Goal: Check status: Check status

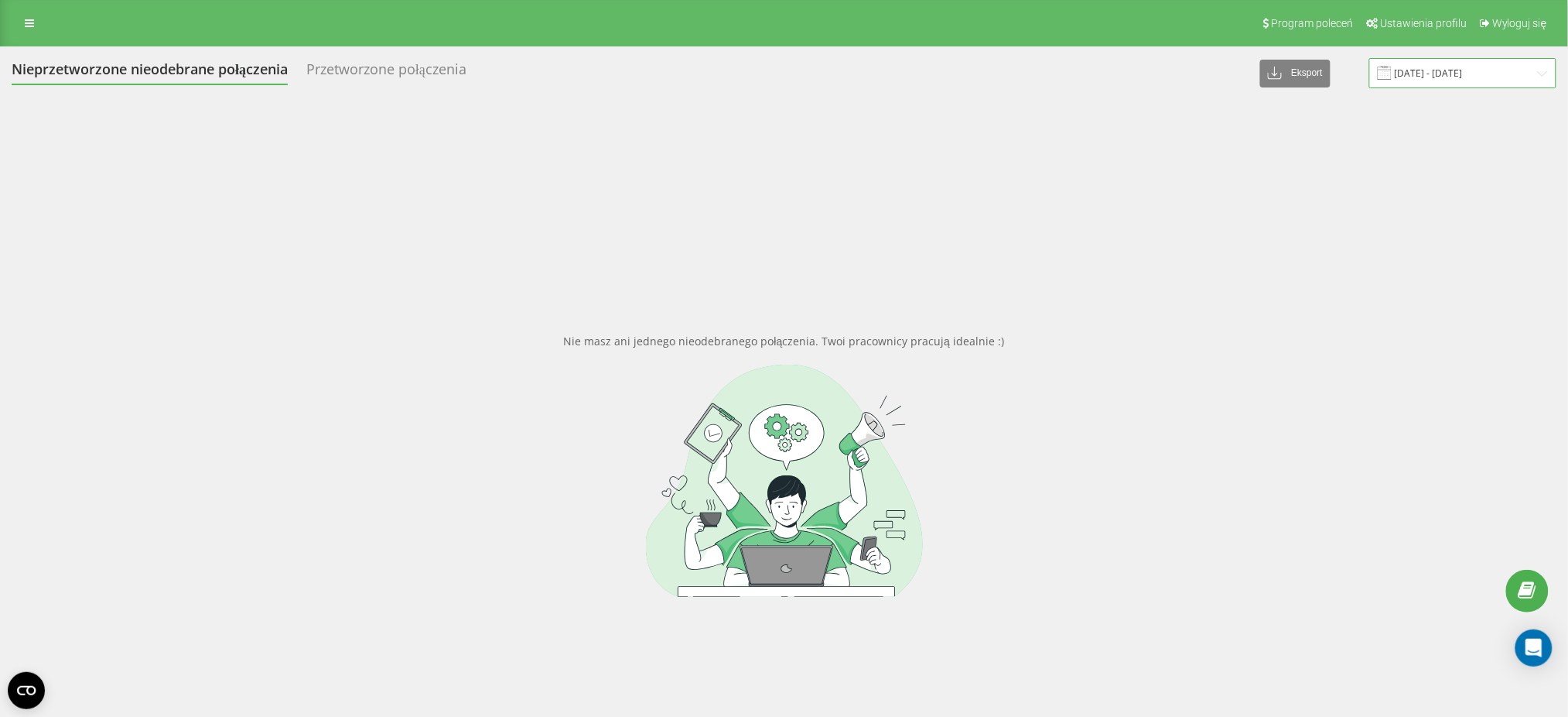
click at [1467, 81] on input "11.03.2025 - 11.04.2025" at bounding box center [1462, 73] width 187 height 30
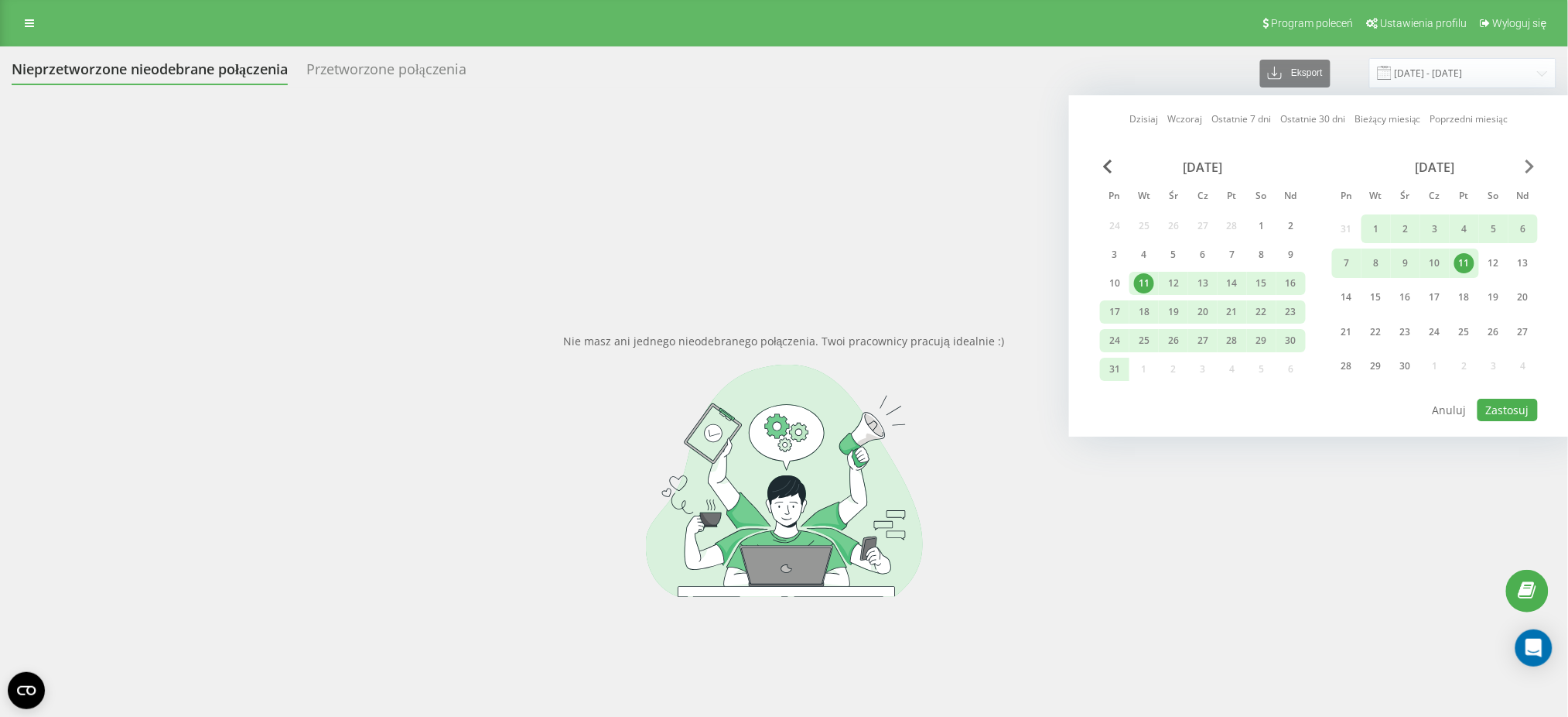
click at [1527, 164] on span "Next Month" at bounding box center [1530, 167] width 9 height 14
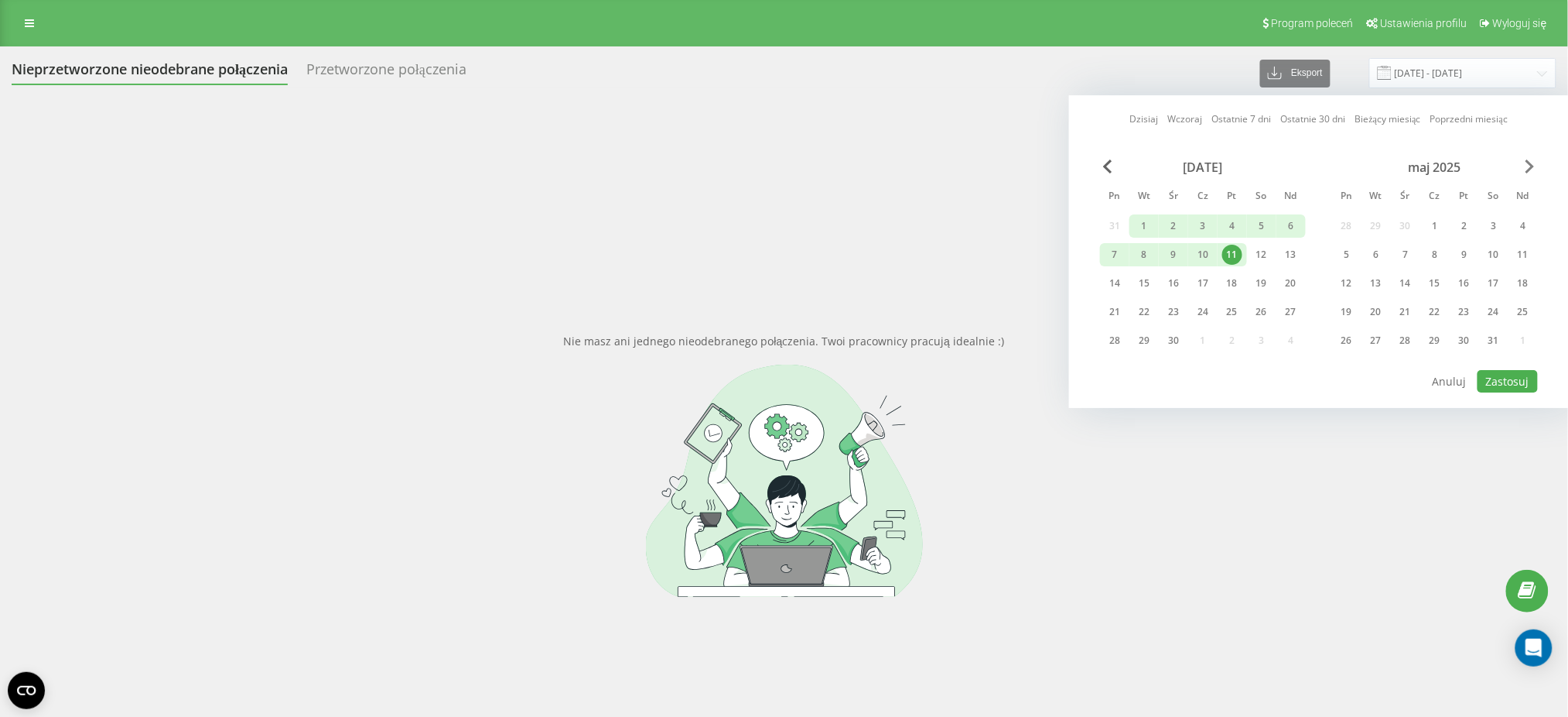
click at [1527, 164] on span "Next Month" at bounding box center [1530, 167] width 9 height 14
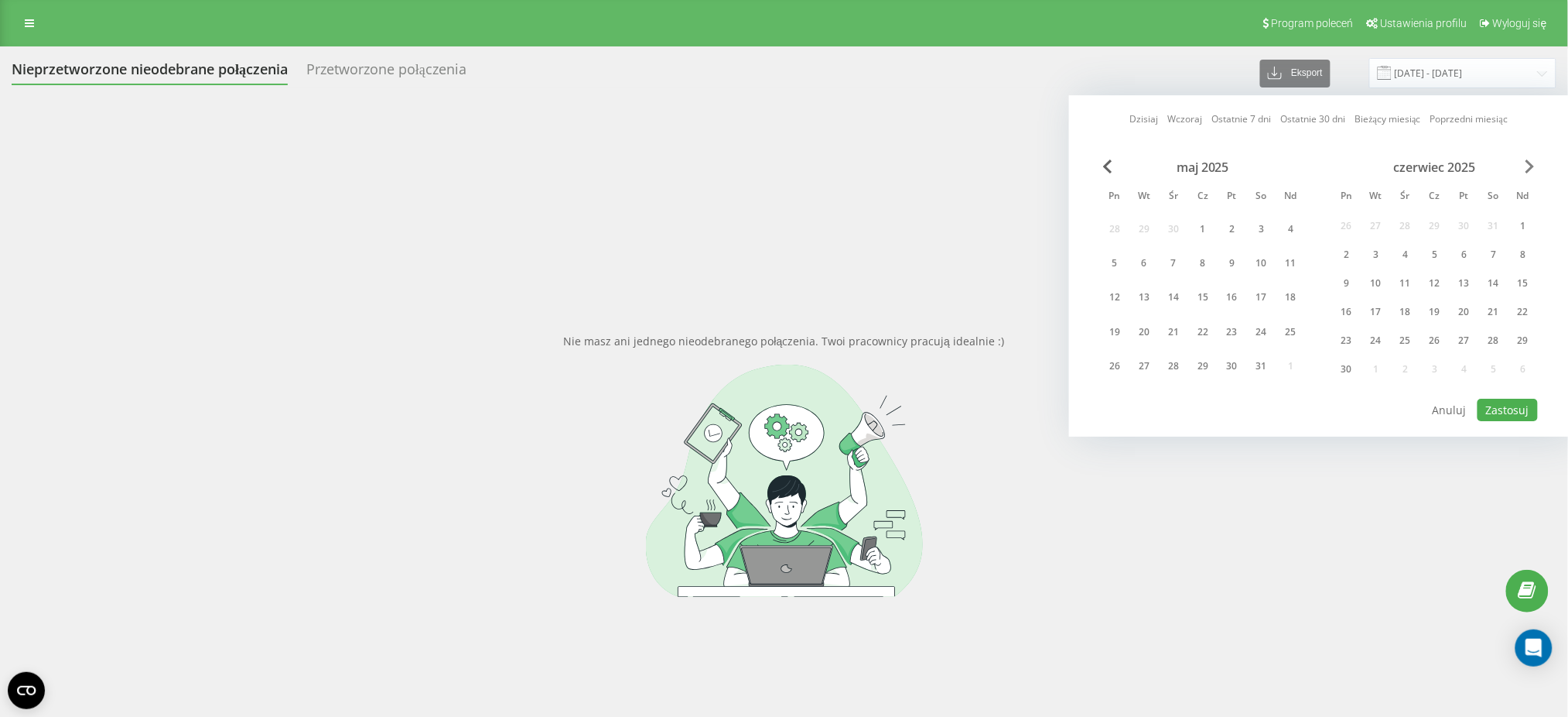
click at [1527, 164] on span "Next Month" at bounding box center [1530, 167] width 9 height 14
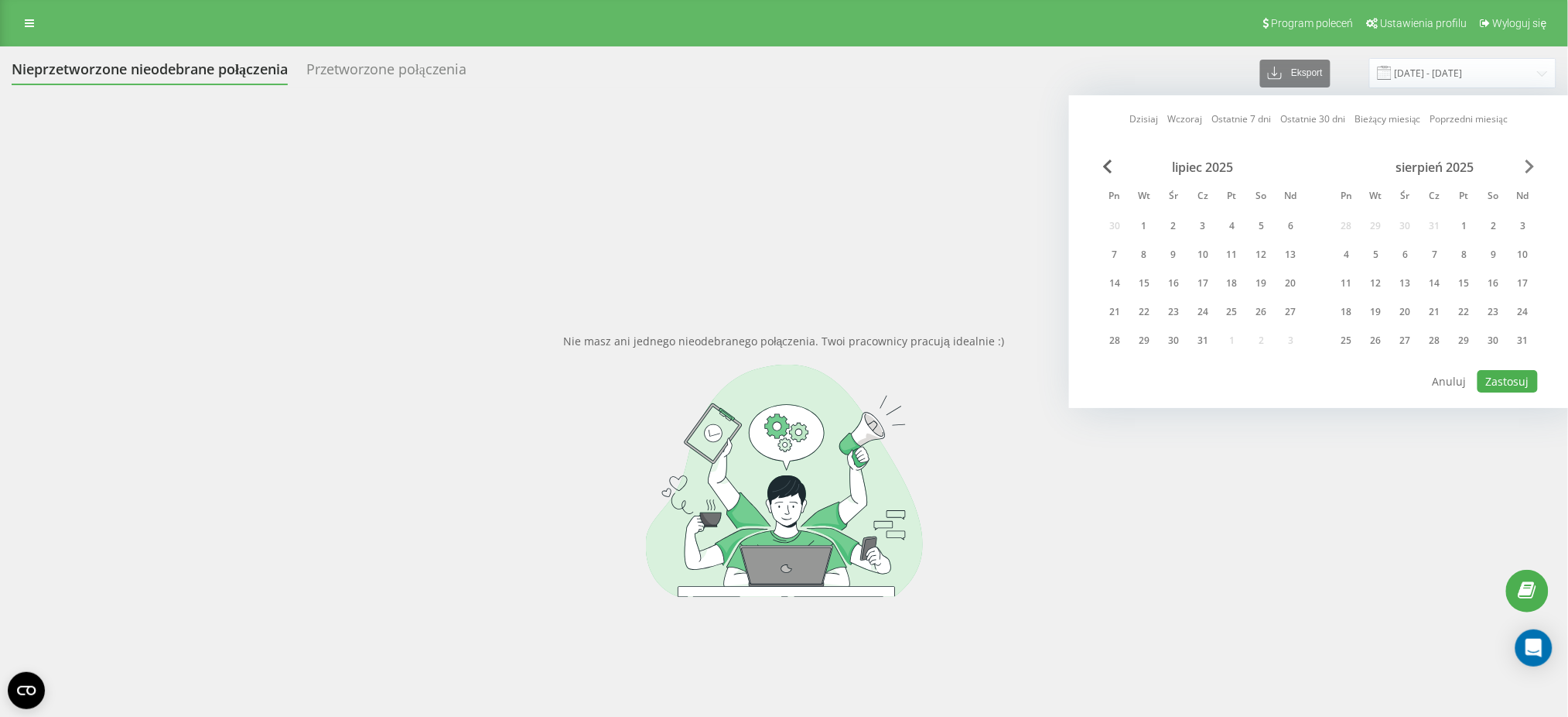
click at [1526, 165] on span "Next Month" at bounding box center [1530, 167] width 9 height 14
click at [1349, 226] on div "1" at bounding box center [1346, 225] width 20 height 20
click at [1373, 342] on div "30" at bounding box center [1376, 341] width 20 height 20
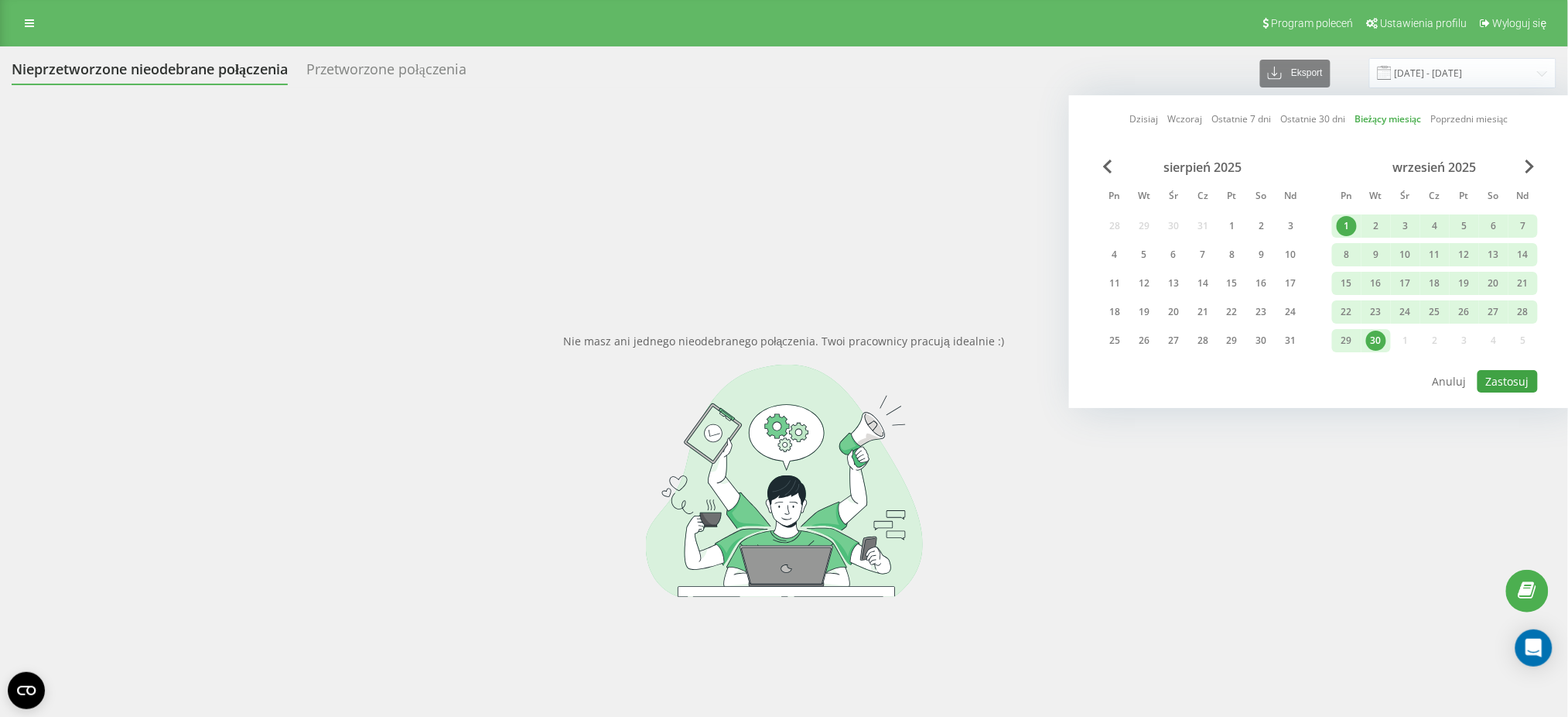
drag, startPoint x: 1539, startPoint y: 396, endPoint x: 1521, endPoint y: 377, distance: 26.2
click at [1529, 382] on div "Dzisiaj Wczoraj Ostatnie 7 dni Ostatnie 30 dni Bieżący miesiąc Poprzedni miesią…" at bounding box center [1320, 251] width 500 height 312
click at [1518, 377] on button "Zastosuj" at bounding box center [1508, 381] width 60 height 22
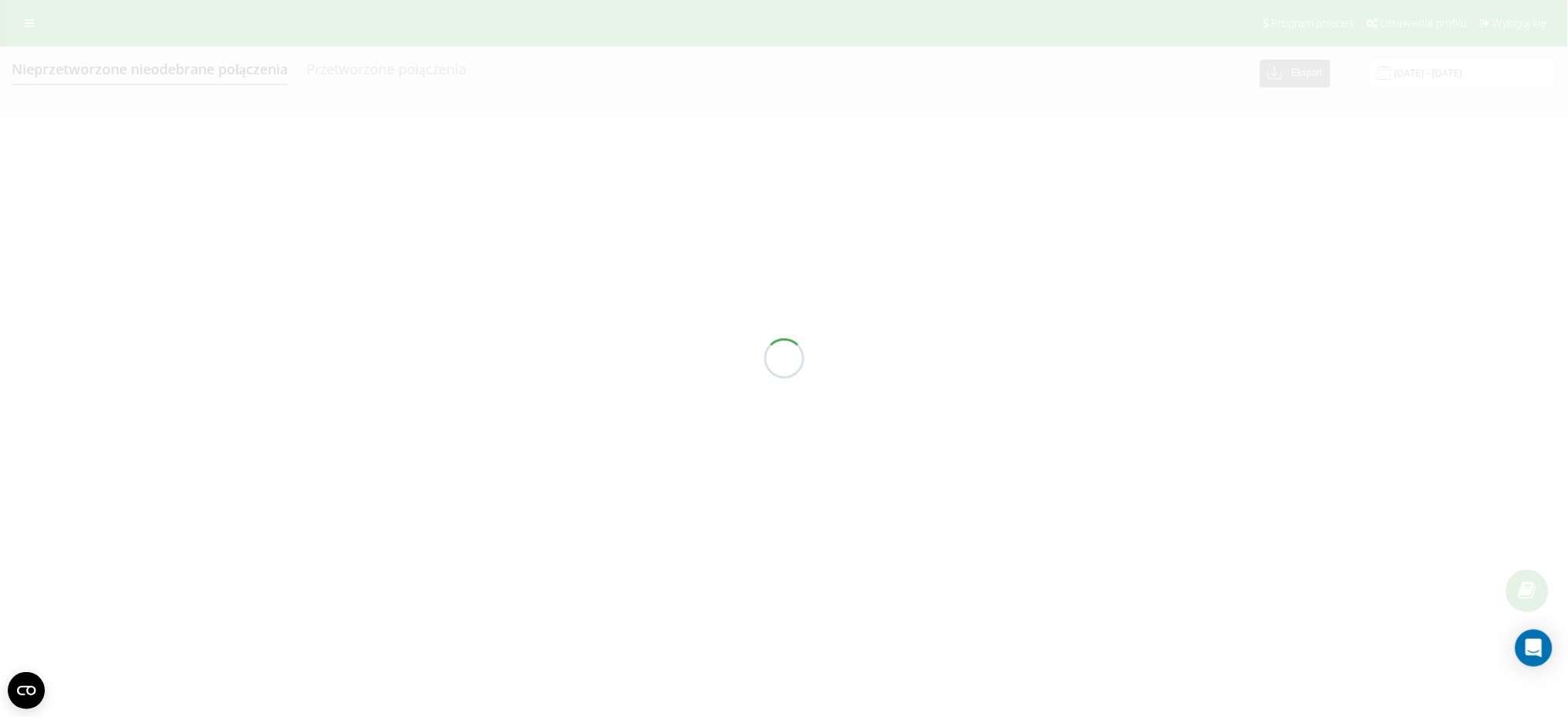
type input "[DATE] - [DATE]"
